Goal: Register for event/course

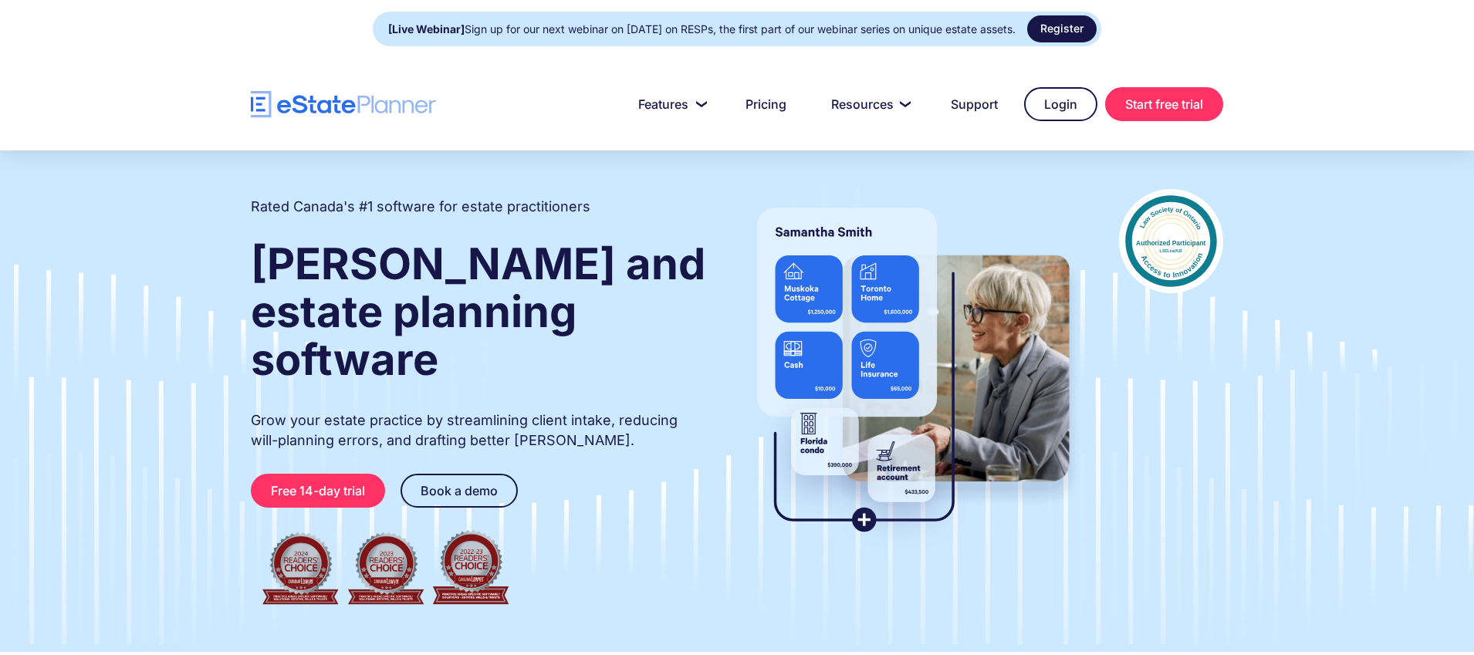
click at [1066, 31] on link "Register" at bounding box center [1061, 28] width 69 height 27
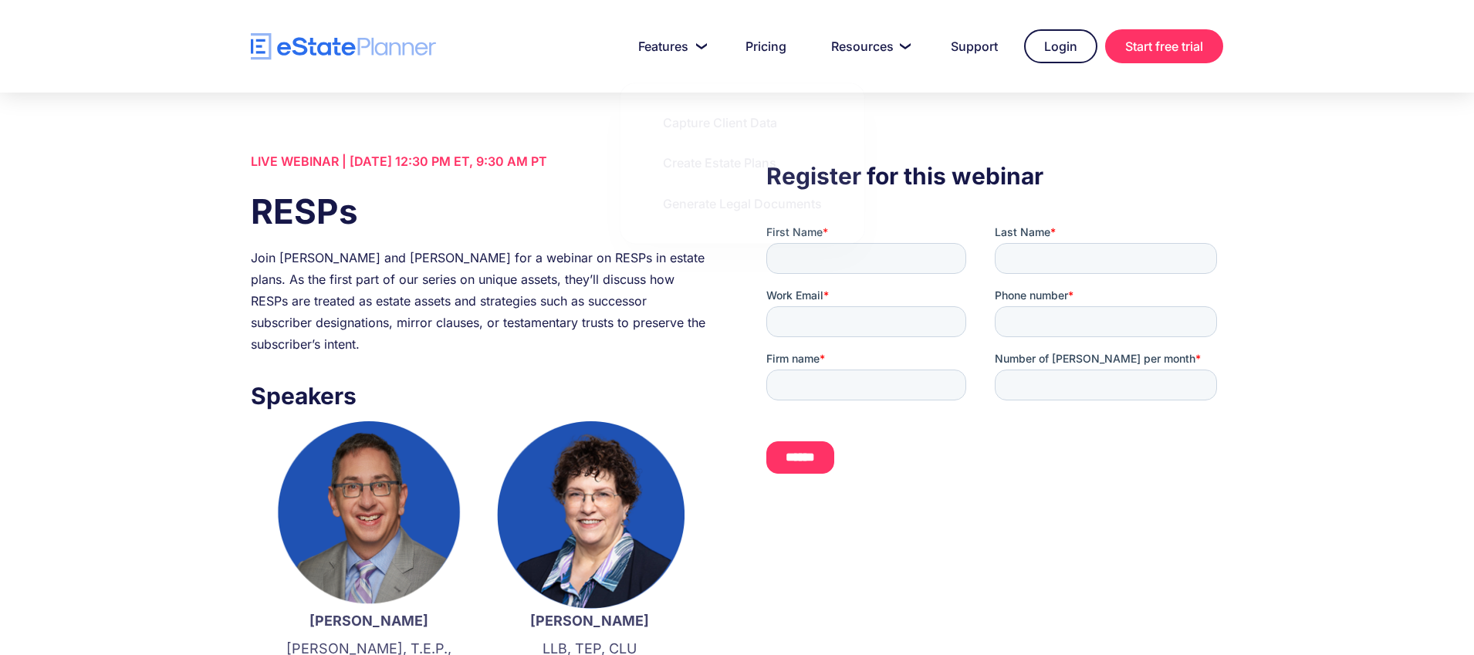
click at [456, 308] on div "Join Jordan Atin and Kathryn Bennett for a webinar on RESPs in estate plans. As…" at bounding box center [479, 301] width 457 height 108
click at [448, 309] on div "Join Jordan Atin and Kathryn Bennett for a webinar on RESPs in estate plans. As…" at bounding box center [479, 301] width 457 height 108
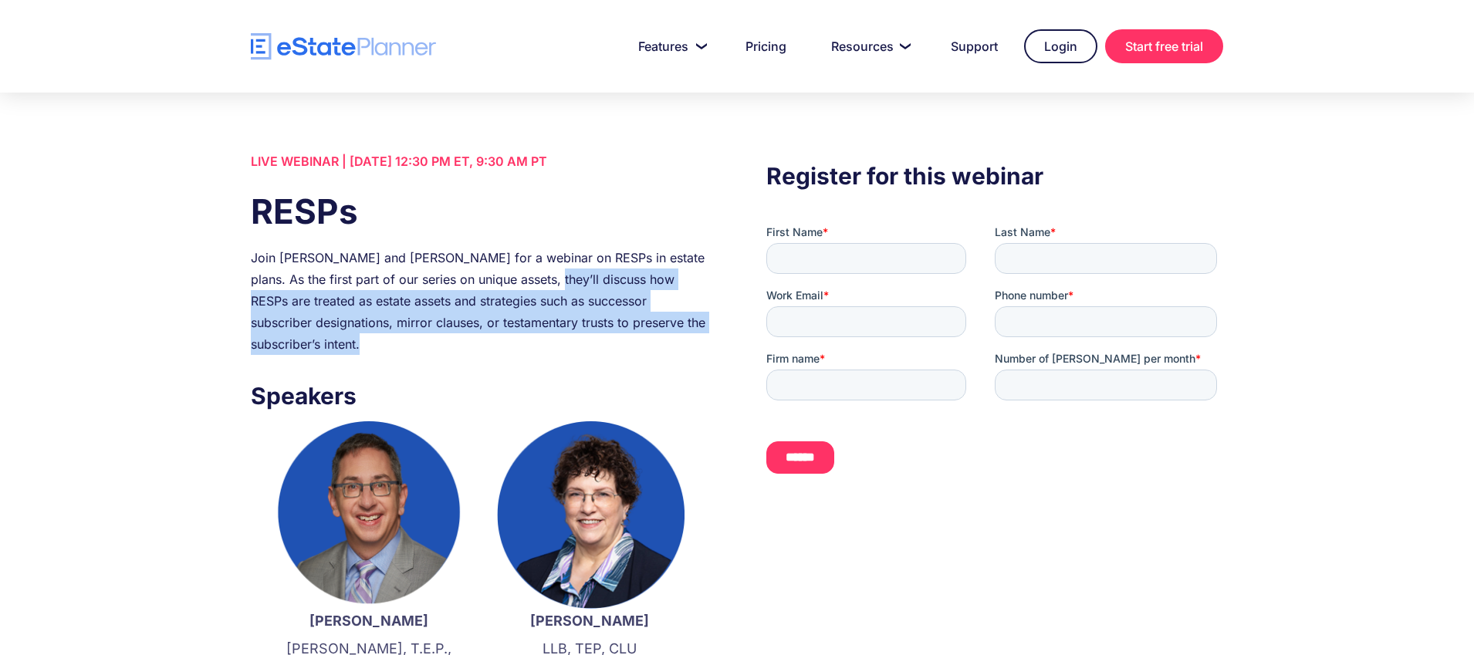
drag, startPoint x: 528, startPoint y: 280, endPoint x: 536, endPoint y: 340, distance: 60.7
click at [536, 340] on div "Join Jordan Atin and Kathryn Bennett for a webinar on RESPs in estate plans. As…" at bounding box center [479, 301] width 457 height 108
copy div "they’ll discuss how RESPs are treated as estate assets and strategies such as s…"
